Goal: Entertainment & Leisure: Consume media (video, audio)

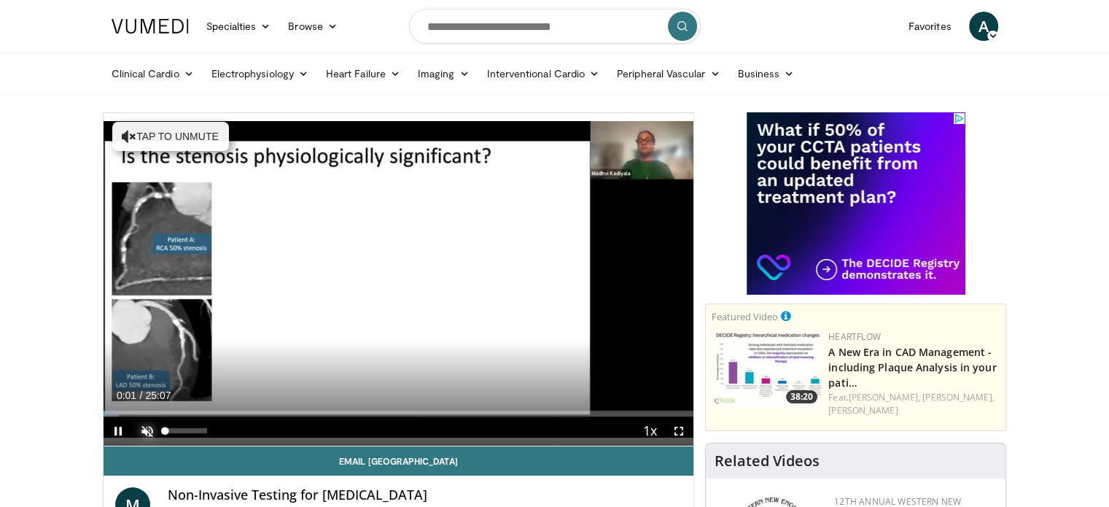
click at [144, 430] on span "Video Player" at bounding box center [147, 430] width 29 height 29
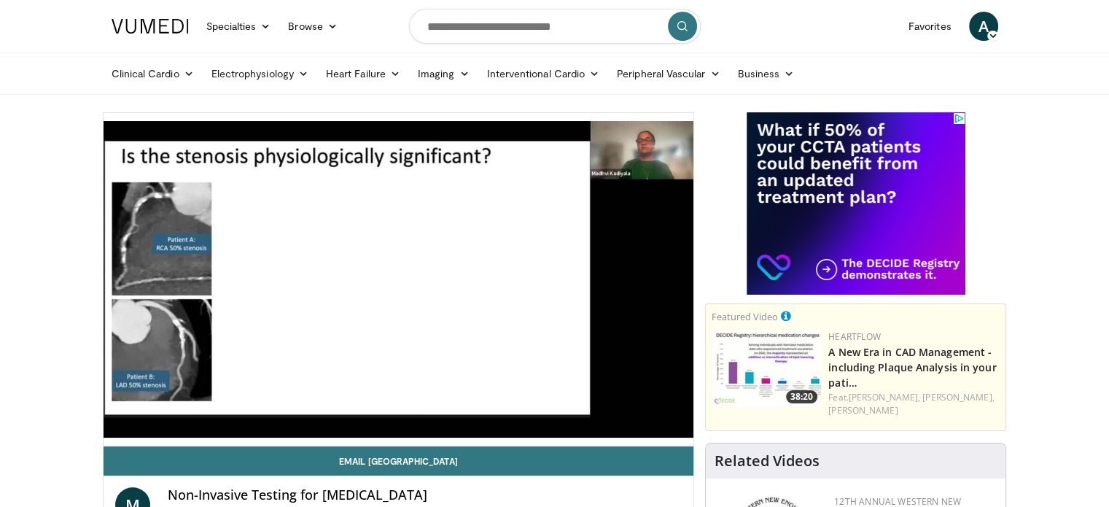
drag, startPoint x: 144, startPoint y: 430, endPoint x: 58, endPoint y: 377, distance: 100.5
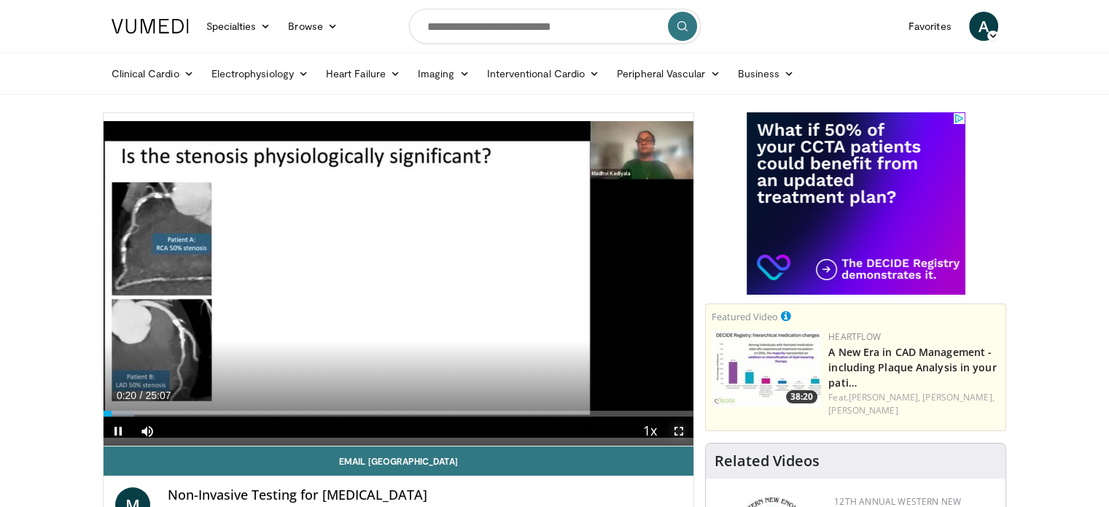
click at [682, 423] on span "Video Player" at bounding box center [678, 430] width 29 height 29
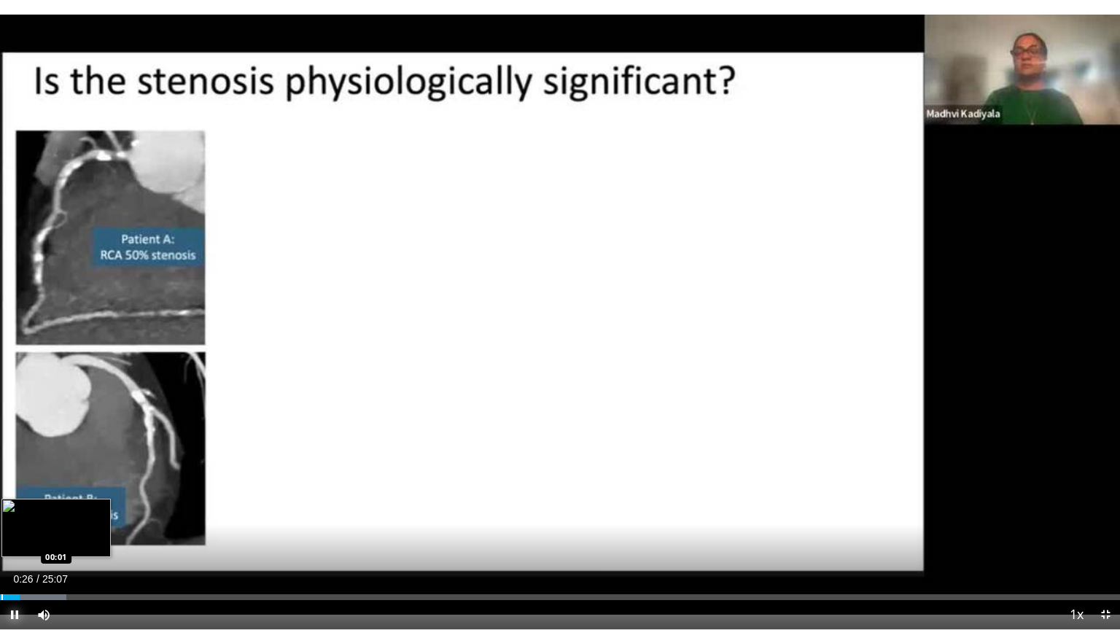
drag, startPoint x: 15, startPoint y: 600, endPoint x: 1, endPoint y: 599, distance: 14.6
click at [1, 506] on div "Current Time 0:26 / Duration 25:07 Pause Skip Backward Skip Forward Mute 65% Lo…" at bounding box center [560, 614] width 1120 height 29
drag, startPoint x: 28, startPoint y: 598, endPoint x: 0, endPoint y: 596, distance: 28.5
click at [0, 506] on div "Progress Bar" at bounding box center [0, 597] width 1 height 6
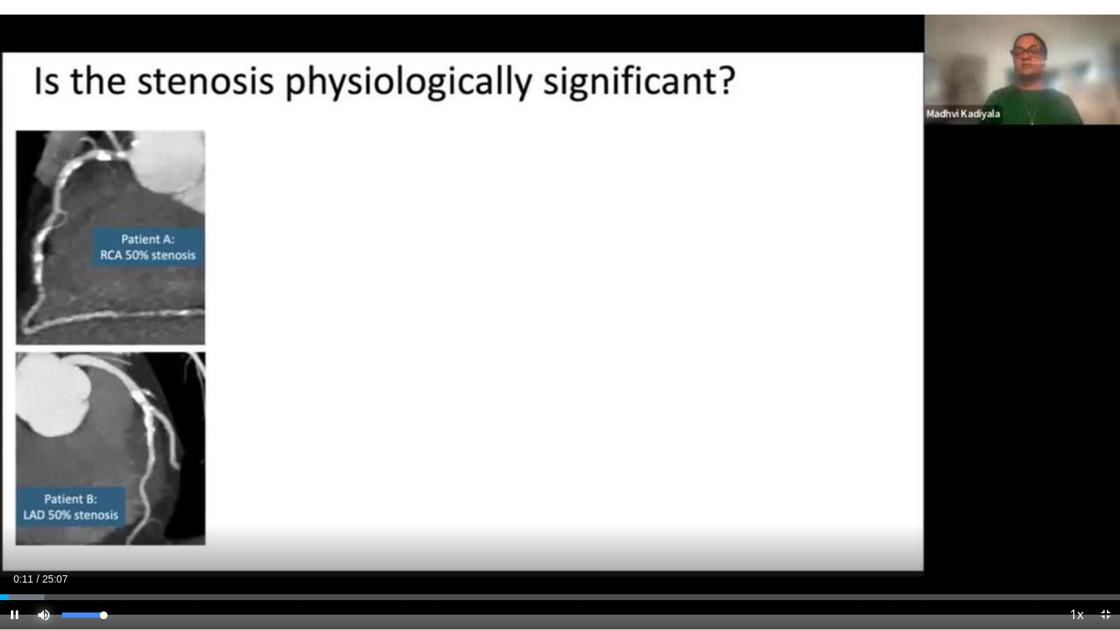
click at [36, 506] on span "Video Player" at bounding box center [43, 614] width 29 height 29
click at [42, 506] on span "Video Player" at bounding box center [43, 614] width 29 height 29
